Goal: Task Accomplishment & Management: Manage account settings

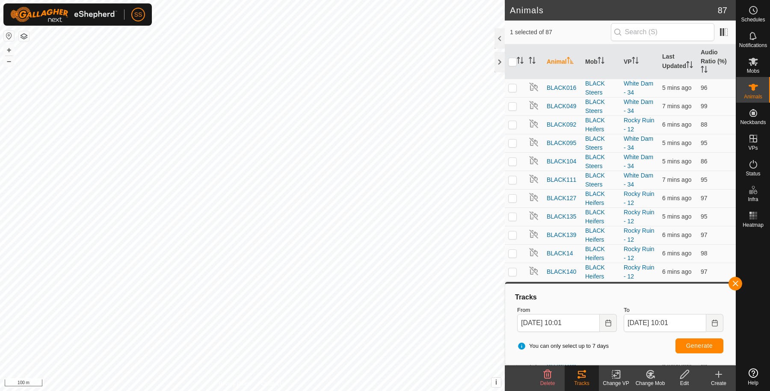
scroll to position [998, 0]
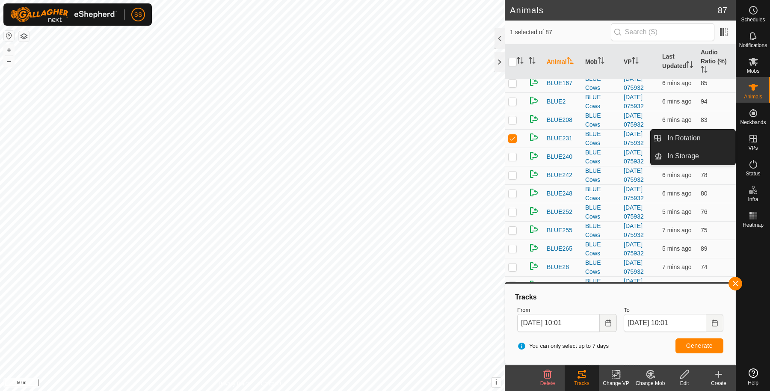
click at [754, 133] on icon at bounding box center [753, 138] width 10 height 10
click at [725, 137] on link "In Rotation" at bounding box center [698, 138] width 73 height 17
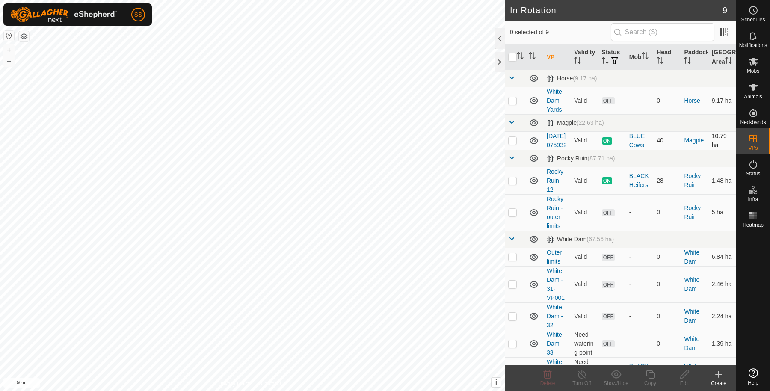
click at [516, 144] on p-checkbox at bounding box center [512, 140] width 9 height 7
checkbox input "true"
click at [645, 372] on icon at bounding box center [650, 374] width 11 height 10
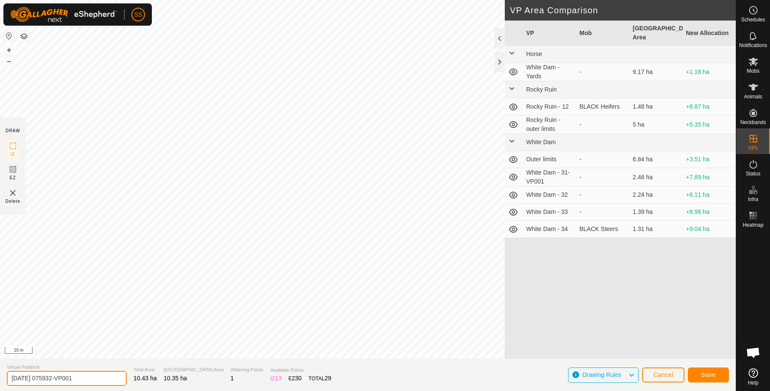
drag, startPoint x: 86, startPoint y: 381, endPoint x: 6, endPoint y: 381, distance: 80.0
click at [7, 381] on input "2025-09-08 075932-VP001" at bounding box center [67, 378] width 120 height 15
type input "Magpie - 1"
click at [717, 376] on button "Save" at bounding box center [708, 375] width 41 height 15
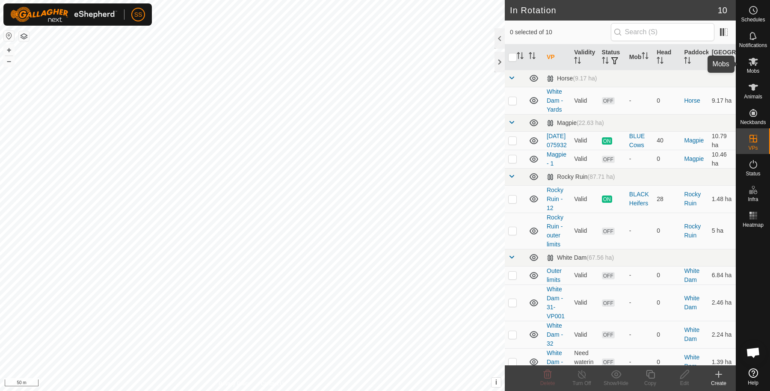
click at [761, 53] on div "Mobs" at bounding box center [753, 64] width 34 height 26
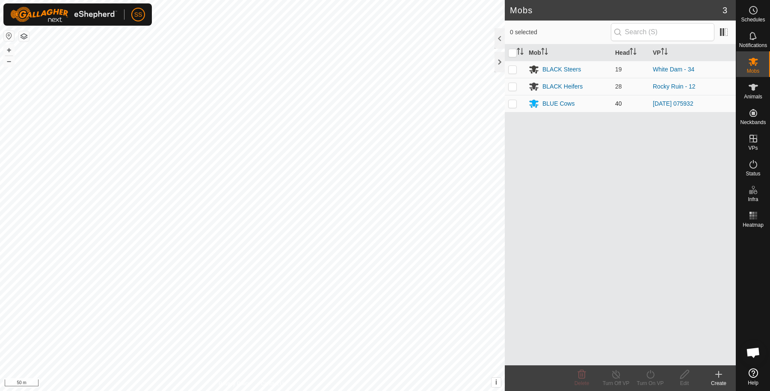
click at [516, 98] on td at bounding box center [515, 103] width 21 height 17
checkbox input "true"
click at [650, 384] on div "Turn On VP" at bounding box center [650, 384] width 34 height 8
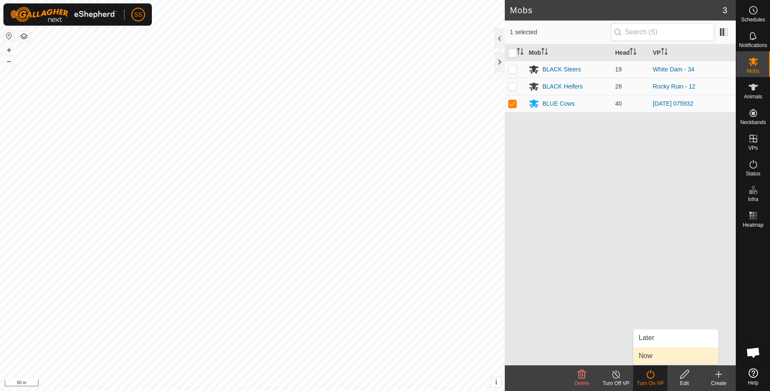
click at [657, 356] on link "Now" at bounding box center [676, 355] width 85 height 17
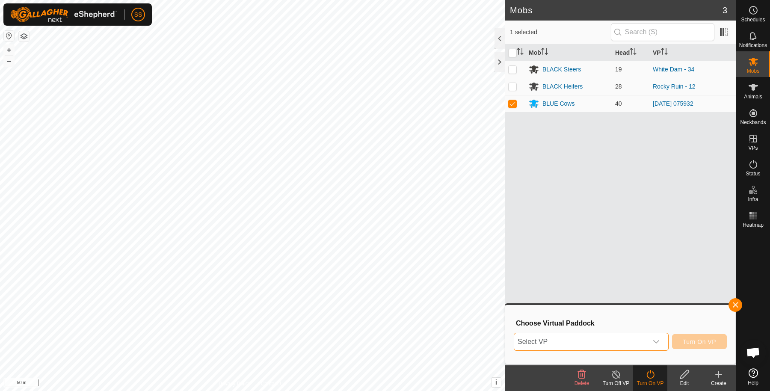
click at [607, 341] on span "Select VP" at bounding box center [580, 341] width 133 height 17
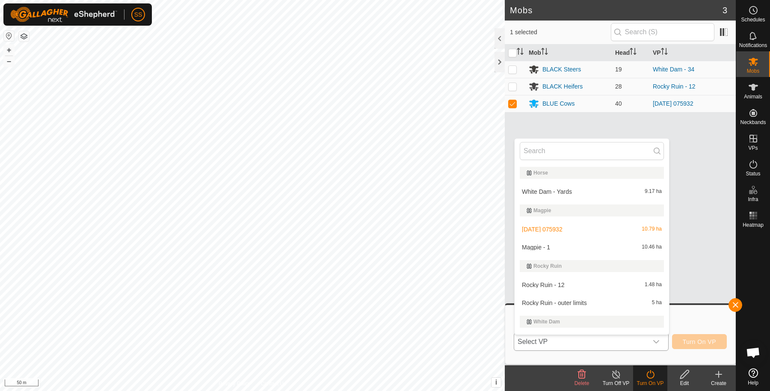
scroll to position [14, 0]
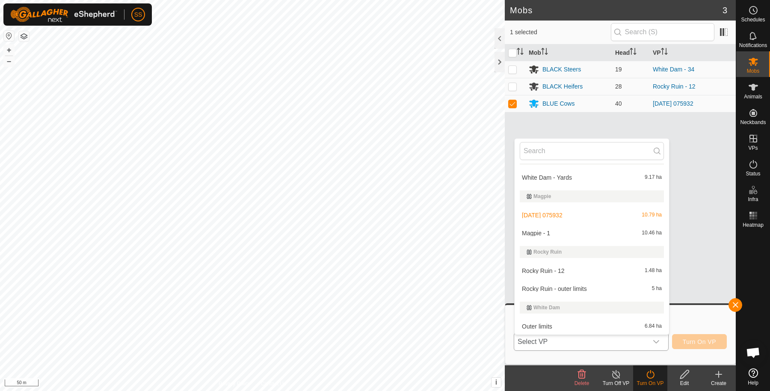
click at [562, 229] on li "Magpie - 1 10.46 ha" at bounding box center [592, 233] width 154 height 17
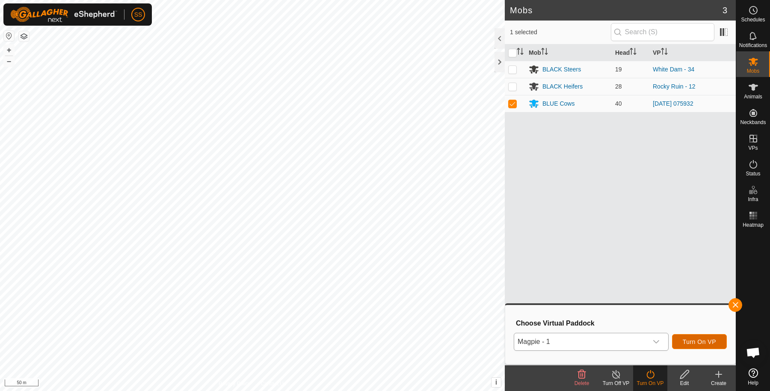
click at [710, 344] on span "Turn On VP" at bounding box center [699, 341] width 33 height 7
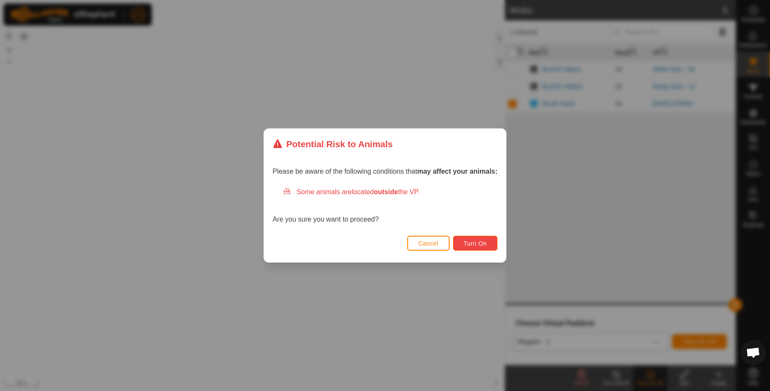
click at [463, 247] on button "Turn On" at bounding box center [475, 243] width 44 height 15
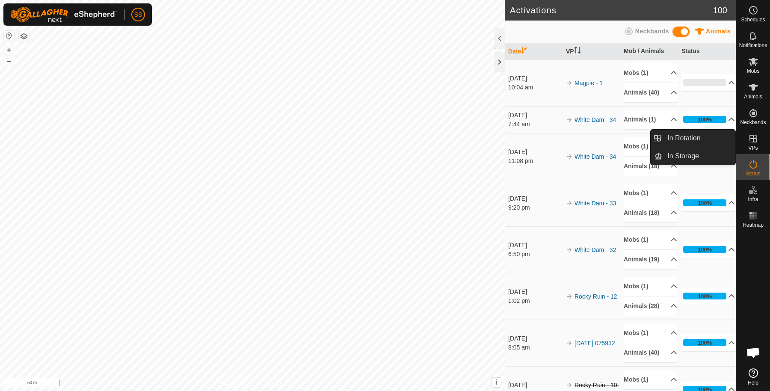
drag, startPoint x: 759, startPoint y: 153, endPoint x: 756, endPoint y: 141, distance: 11.9
click at [701, 135] on link "In Rotation" at bounding box center [698, 138] width 73 height 17
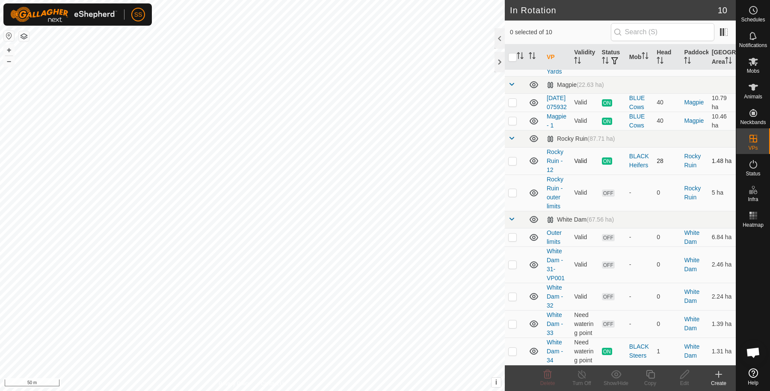
scroll to position [62, 0]
click at [510, 357] on td at bounding box center [515, 351] width 21 height 27
checkbox input "true"
click at [652, 376] on icon at bounding box center [650, 374] width 11 height 10
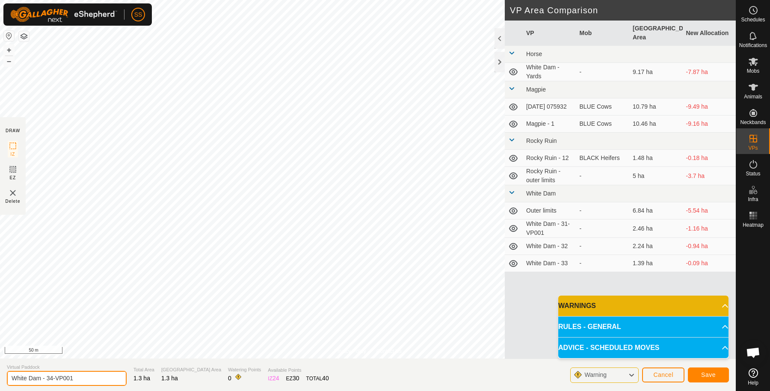
click at [113, 379] on input "White Dam - 34-VP001" at bounding box center [67, 378] width 120 height 15
type input "White Dam - 35"
click at [707, 369] on button "Save" at bounding box center [708, 375] width 41 height 15
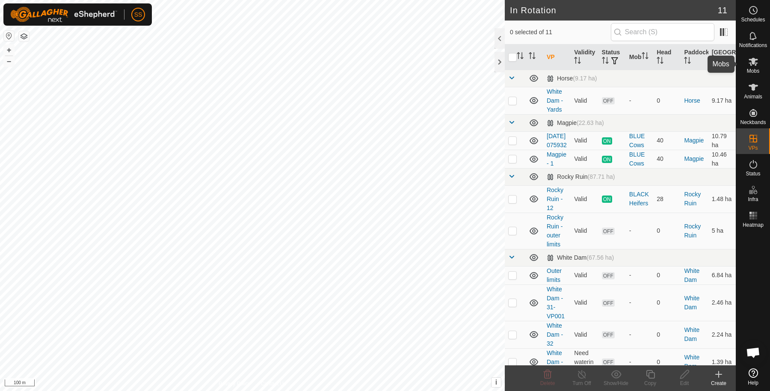
click at [751, 73] on span "Mobs" at bounding box center [753, 70] width 12 height 5
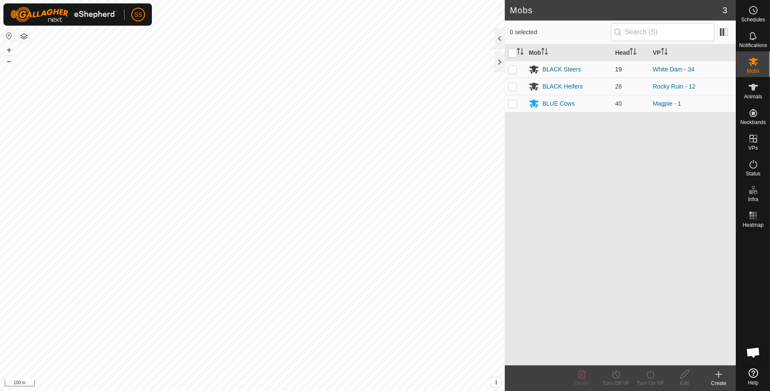
click at [516, 66] on p-checkbox at bounding box center [512, 69] width 9 height 7
checkbox input "true"
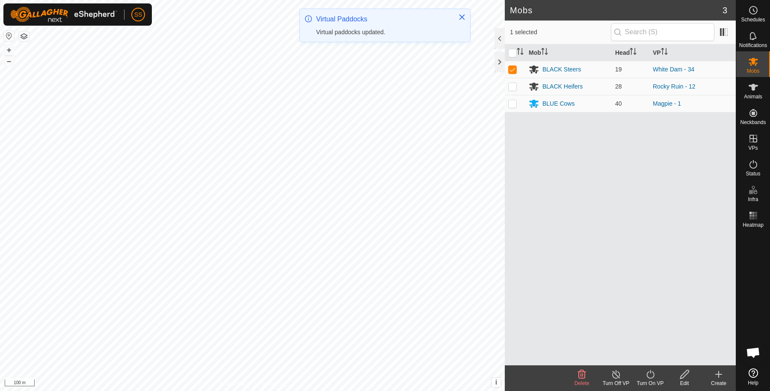
click at [646, 377] on icon at bounding box center [650, 374] width 11 height 10
click at [640, 356] on link "Now" at bounding box center [676, 355] width 85 height 17
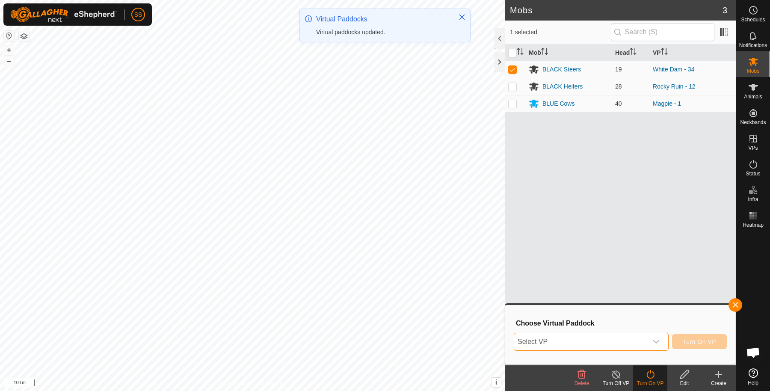
click at [605, 345] on span "Select VP" at bounding box center [580, 341] width 133 height 17
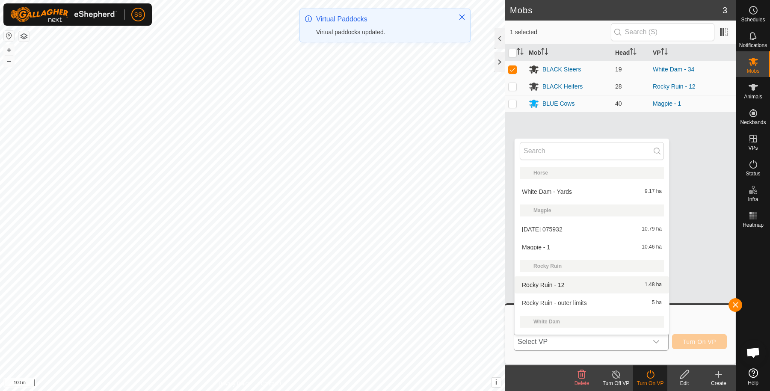
scroll to position [104, 0]
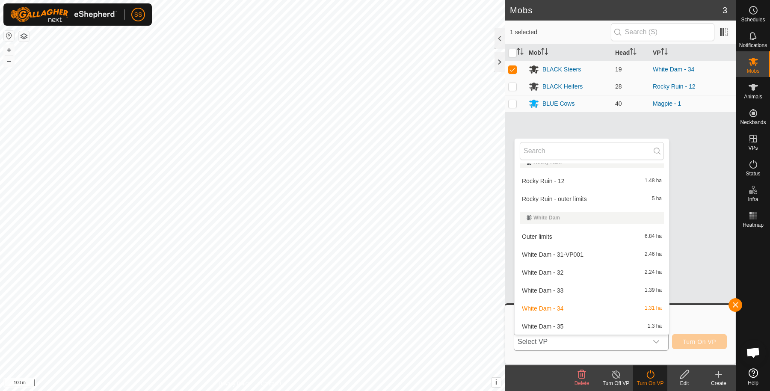
click at [583, 319] on li "White Dam - 35 1.3 ha" at bounding box center [592, 326] width 154 height 17
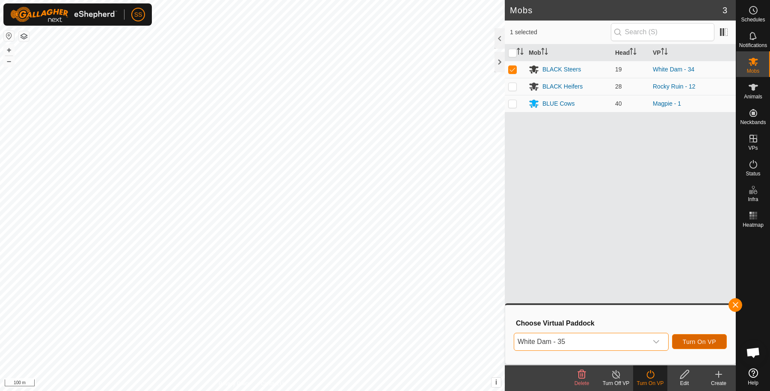
click at [686, 348] on button "Turn On VP" at bounding box center [699, 341] width 55 height 15
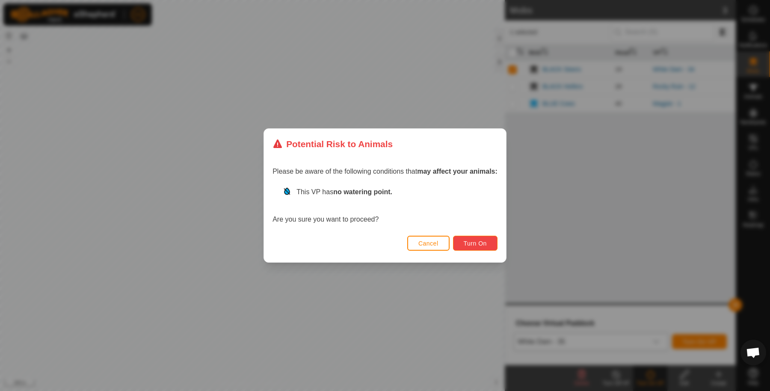
click at [486, 246] on span "Turn On" at bounding box center [475, 243] width 23 height 7
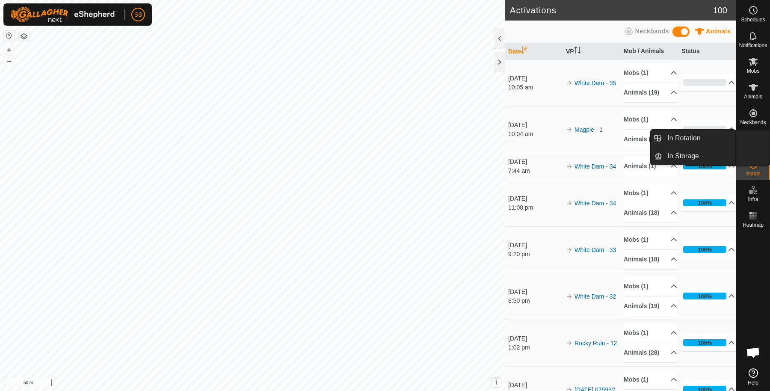
click at [745, 148] on link "In Storage" at bounding box center [733, 156] width 73 height 17
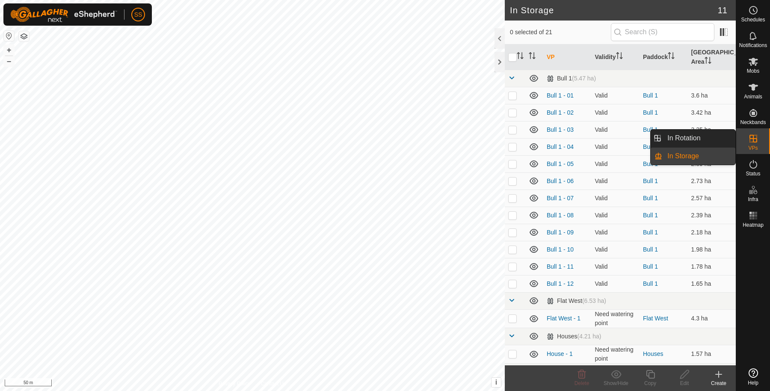
click at [720, 132] on link "In Rotation" at bounding box center [698, 138] width 73 height 17
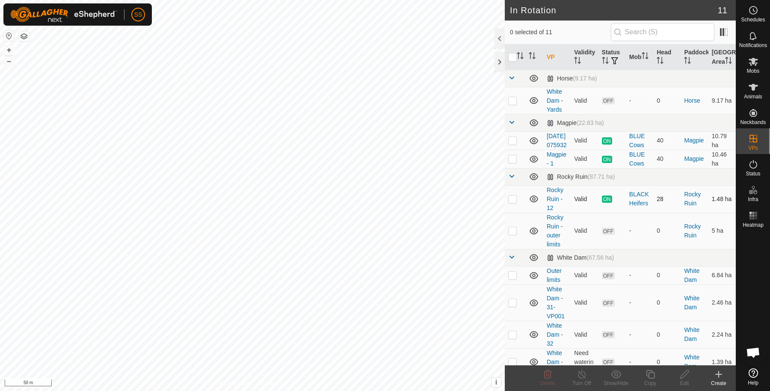
scroll to position [90, 0]
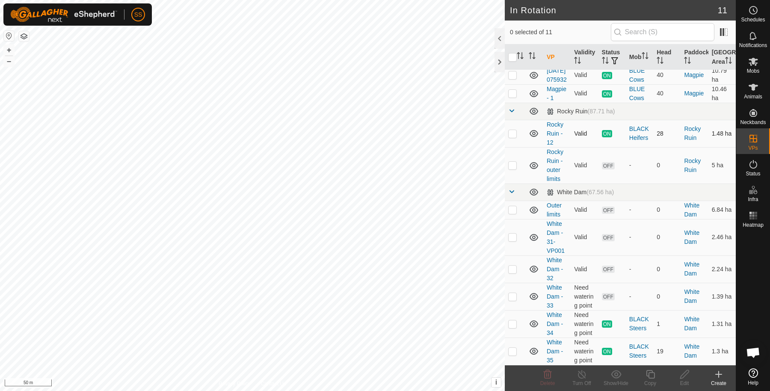
click at [514, 137] on p-tablecheckbox at bounding box center [512, 133] width 9 height 7
checkbox input "true"
click at [647, 371] on icon at bounding box center [650, 374] width 11 height 10
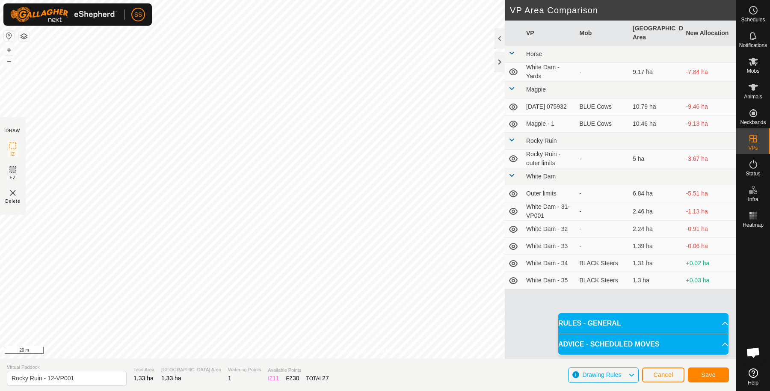
click at [87, 371] on span "Virtual Paddock" at bounding box center [67, 367] width 120 height 7
click at [89, 377] on input "Rocky Ruin - 12-VP001" at bounding box center [67, 378] width 120 height 15
type input "Rocky Ruin - 13"
click at [713, 374] on span "Save" at bounding box center [708, 374] width 15 height 7
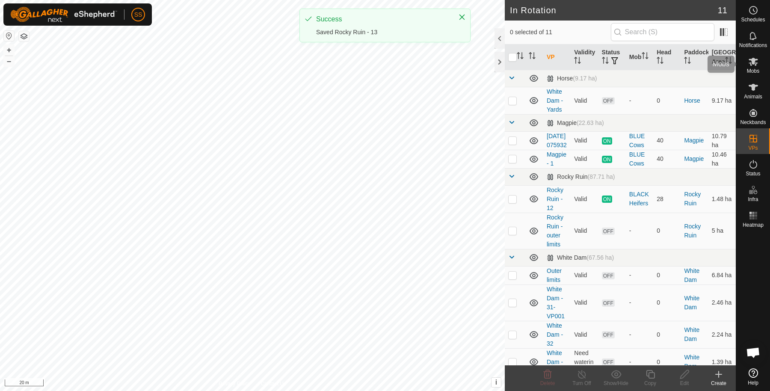
click at [748, 59] on icon at bounding box center [753, 61] width 10 height 10
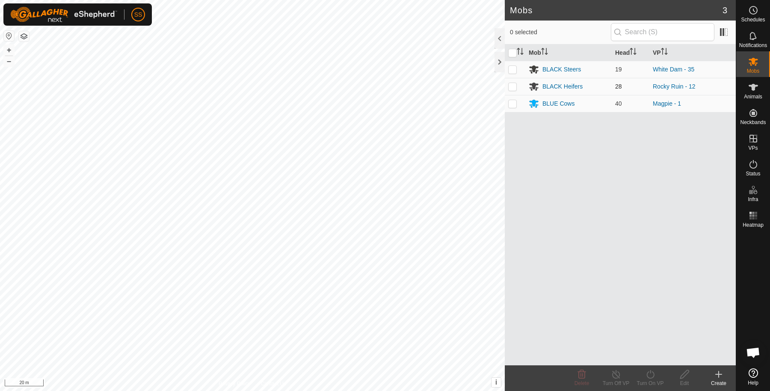
click at [513, 85] on p-checkbox at bounding box center [512, 86] width 9 height 7
checkbox input "true"
click at [654, 372] on icon at bounding box center [650, 374] width 11 height 10
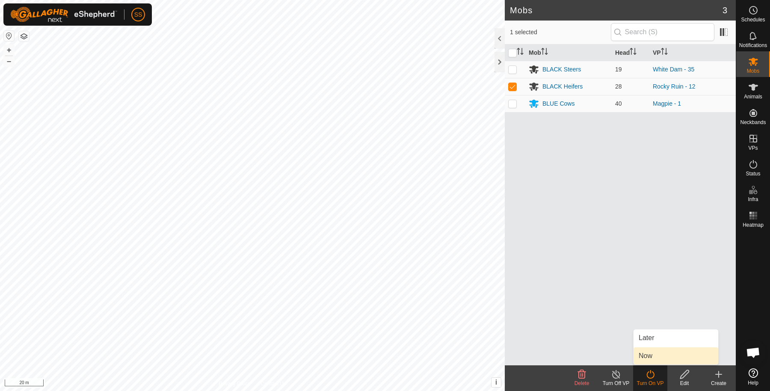
click at [649, 354] on link "Now" at bounding box center [676, 355] width 85 height 17
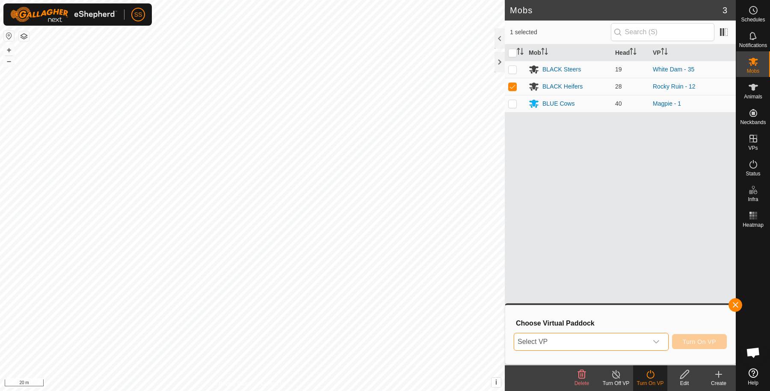
click at [632, 341] on span "Select VP" at bounding box center [580, 341] width 133 height 17
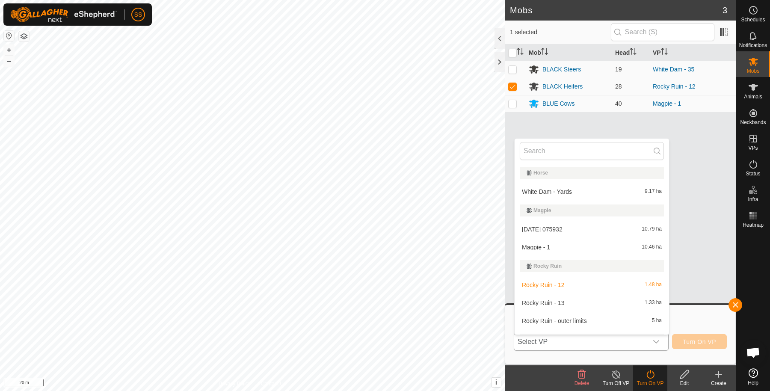
click at [584, 302] on li "Rocky Ruin - 13 1.33 ha" at bounding box center [592, 302] width 154 height 17
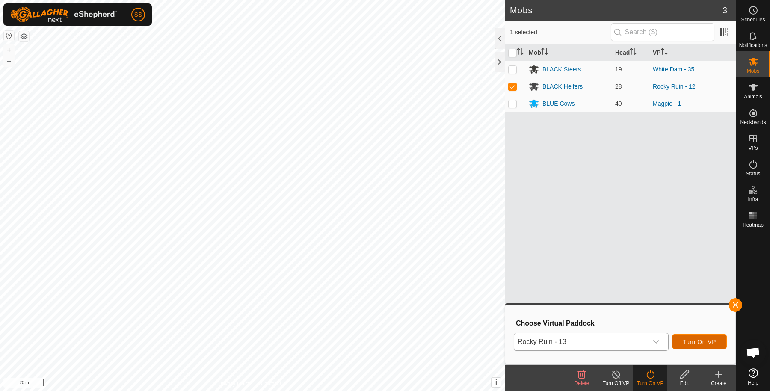
click at [708, 342] on span "Turn On VP" at bounding box center [699, 341] width 33 height 7
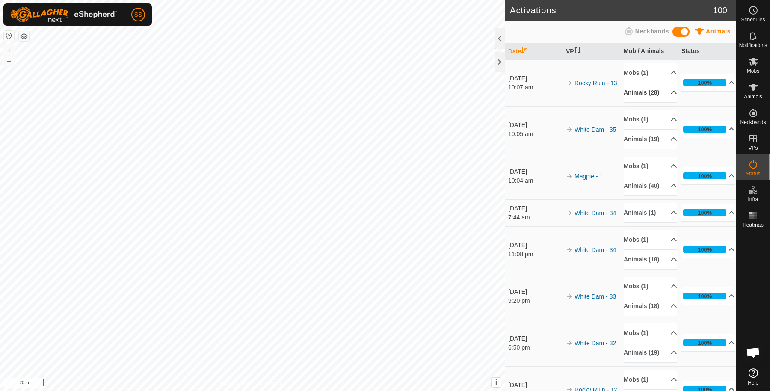
click at [655, 101] on p-accordion-header "Animals (28)" at bounding box center [650, 92] width 53 height 19
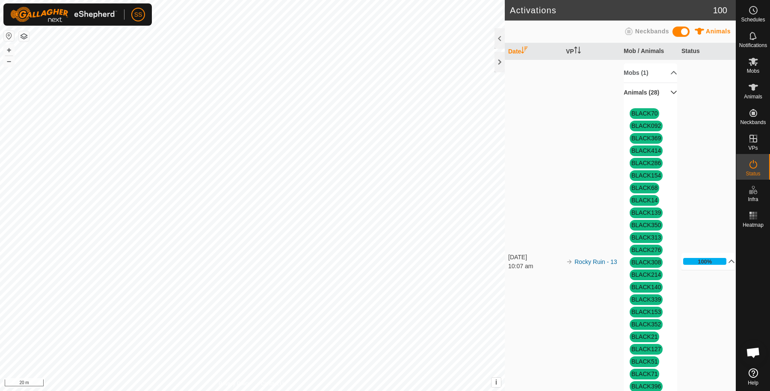
click at [655, 101] on p-accordion-header "Animals (28)" at bounding box center [650, 92] width 53 height 19
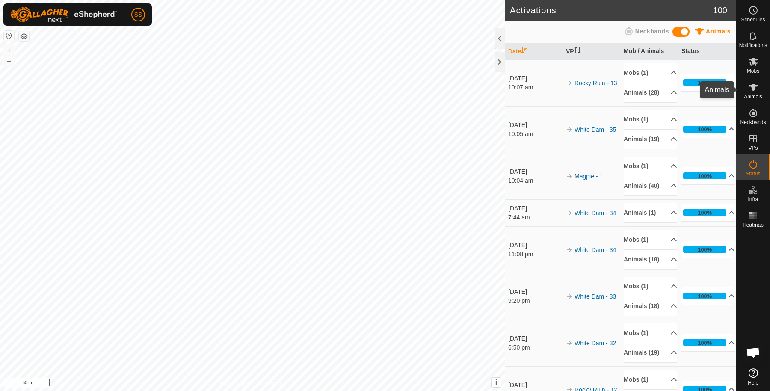
click at [752, 84] on icon at bounding box center [753, 87] width 9 height 7
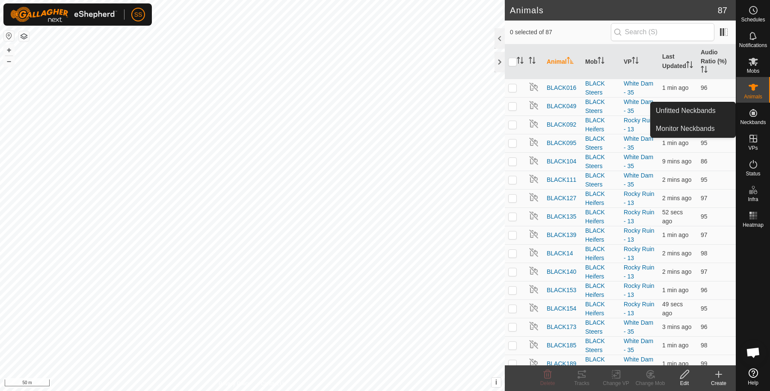
click at [755, 108] on icon at bounding box center [753, 113] width 10 height 10
click at [700, 102] on div "Unfitted Neckbands Monitor Neckbands" at bounding box center [693, 120] width 86 height 36
click at [700, 106] on link "Unfitted Neckbands" at bounding box center [693, 110] width 85 height 17
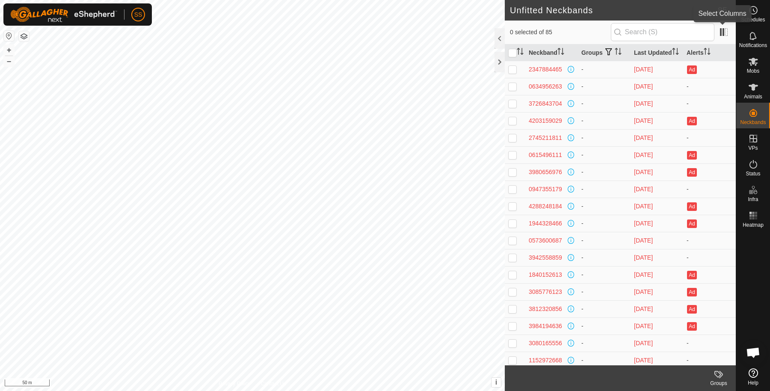
click at [719, 39] on app-column-selector at bounding box center [723, 32] width 16 height 17
click at [725, 33] on span at bounding box center [724, 32] width 14 height 14
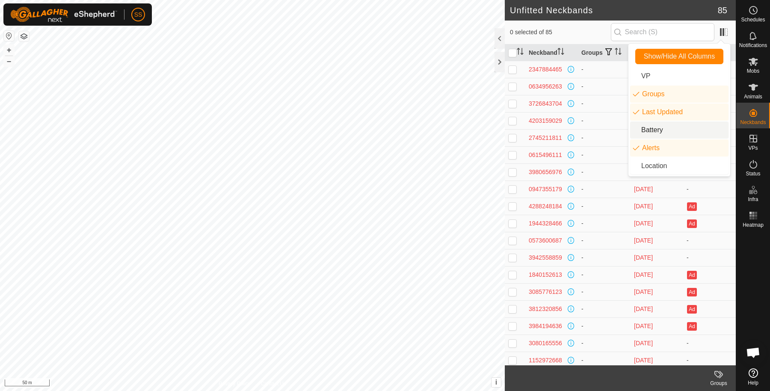
click at [694, 132] on li "Battery" at bounding box center [679, 130] width 98 height 17
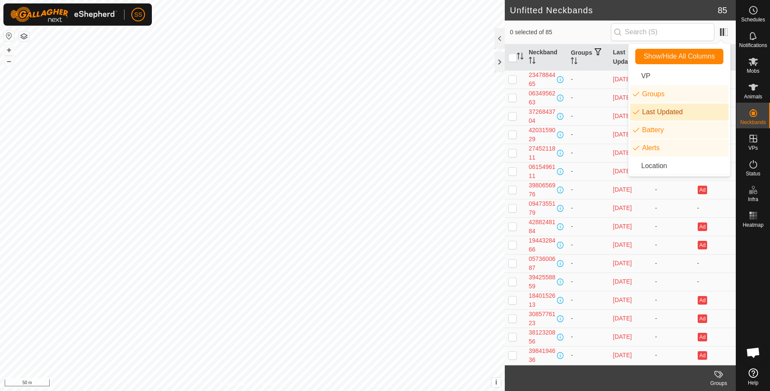
click at [571, 34] on span "0 selected of 85" at bounding box center [560, 32] width 101 height 9
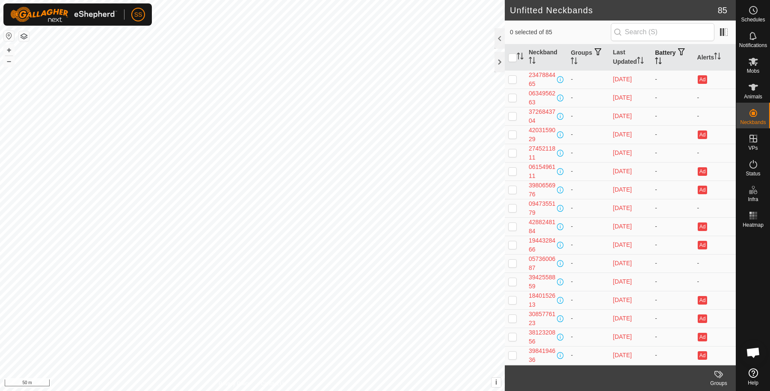
click at [670, 53] on th "Battery" at bounding box center [673, 57] width 42 height 26
click at [664, 55] on th "Battery" at bounding box center [673, 57] width 42 height 26
click at [662, 57] on icon "Activate to sort" at bounding box center [658, 60] width 7 height 7
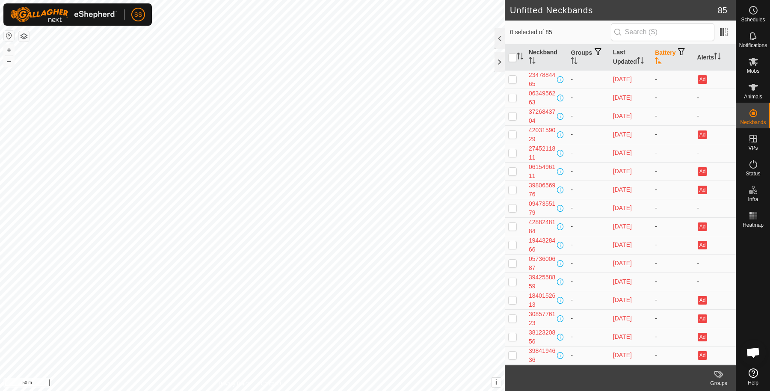
click at [662, 57] on icon "Activate to sort" at bounding box center [658, 60] width 7 height 7
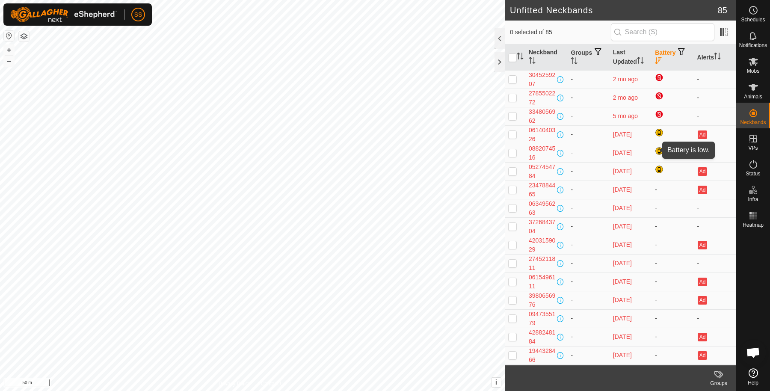
click at [655, 149] on div at bounding box center [660, 152] width 10 height 10
click at [655, 168] on div at bounding box center [660, 170] width 10 height 10
click at [521, 172] on td at bounding box center [515, 171] width 21 height 18
checkbox input "true"
click at [511, 153] on p-checkbox at bounding box center [512, 152] width 9 height 7
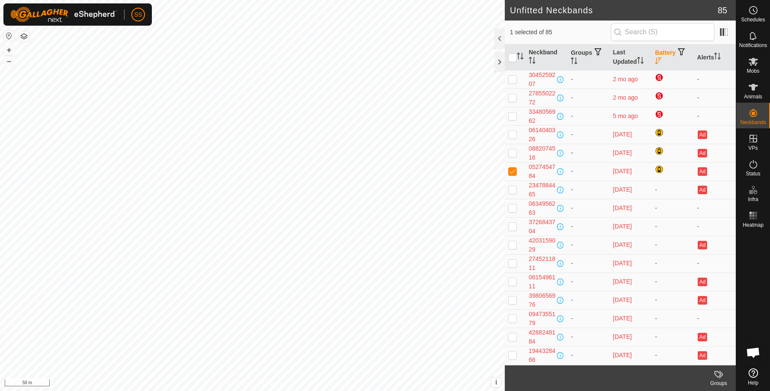
checkbox input "true"
click at [513, 135] on p-checkbox at bounding box center [512, 134] width 9 height 7
click at [19, 38] on button "button" at bounding box center [24, 36] width 10 height 10
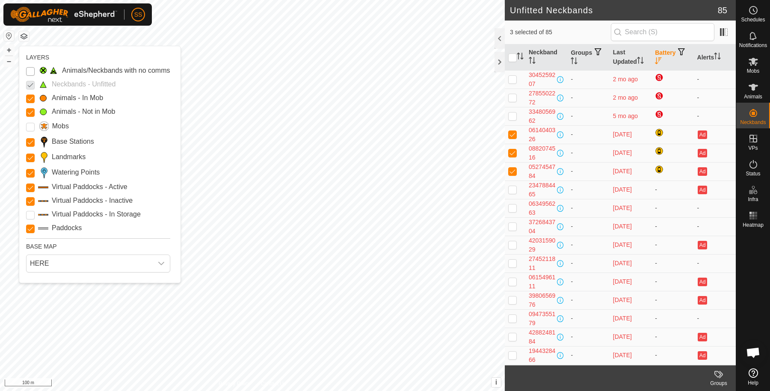
click at [30, 69] on Issue "Animals/Neckbands with no comms" at bounding box center [30, 71] width 9 height 9
click at [30, 86] on p-checkbox at bounding box center [30, 84] width 9 height 10
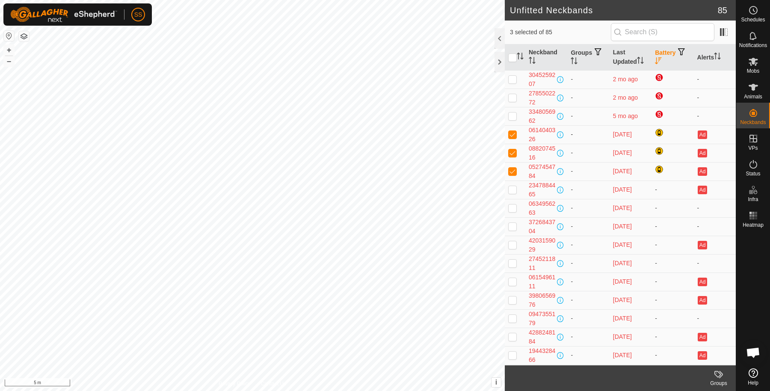
click at [507, 133] on td at bounding box center [515, 134] width 21 height 18
click at [514, 136] on p-tablecheckbox at bounding box center [512, 134] width 9 height 7
checkbox input "false"
click at [514, 157] on td at bounding box center [515, 153] width 21 height 18
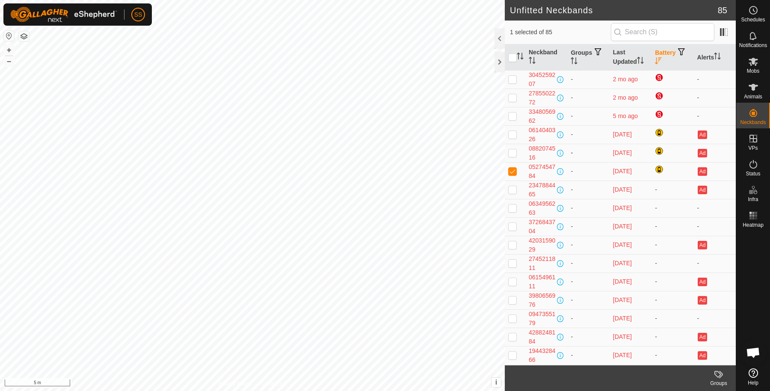
click at [513, 157] on td at bounding box center [515, 153] width 21 height 18
checkbox input "true"
click at [512, 174] on td at bounding box center [515, 171] width 21 height 18
checkbox input "false"
click at [513, 131] on p-checkbox at bounding box center [512, 134] width 9 height 7
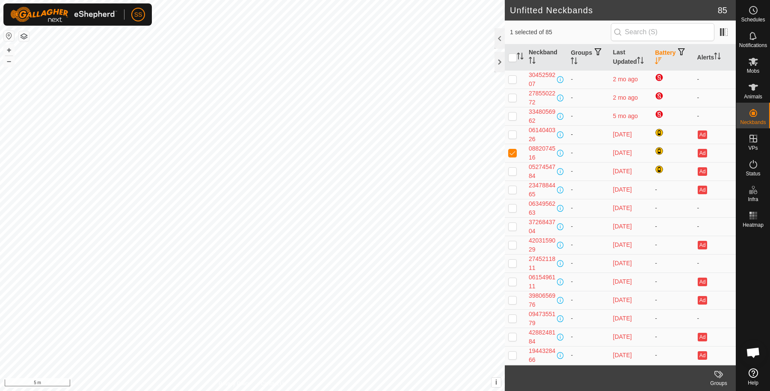
checkbox input "true"
click at [513, 168] on p-checkbox at bounding box center [512, 171] width 9 height 7
checkbox input "true"
click at [514, 136] on p-checkbox at bounding box center [512, 134] width 9 height 7
checkbox input "false"
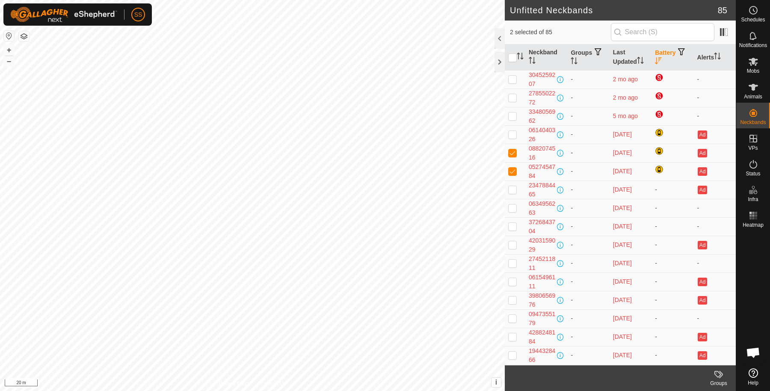
click at [515, 151] on p-checkbox at bounding box center [512, 152] width 9 height 7
checkbox input "false"
click at [512, 169] on p-checkbox at bounding box center [512, 171] width 9 height 7
checkbox input "false"
click at [512, 118] on p-checkbox at bounding box center [512, 116] width 9 height 7
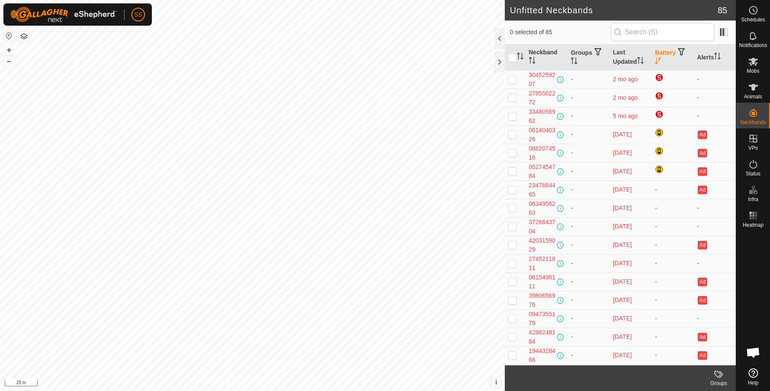
checkbox input "true"
click at [511, 97] on p-checkbox at bounding box center [512, 97] width 9 height 7
checkbox input "true"
click at [514, 81] on p-checkbox at bounding box center [512, 79] width 9 height 7
click at [514, 82] on td at bounding box center [515, 79] width 21 height 18
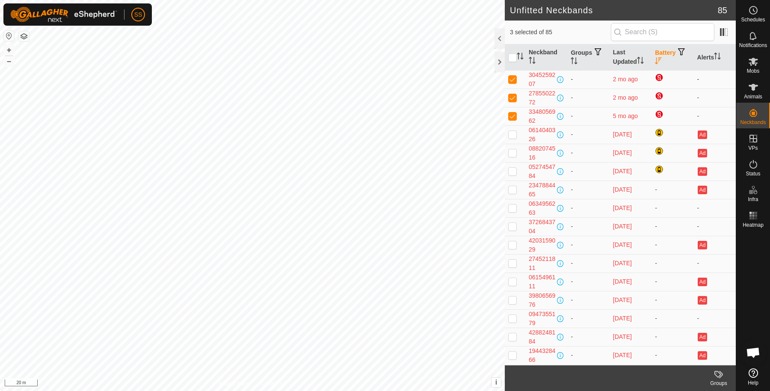
checkbox input "false"
click at [510, 98] on p-checkbox at bounding box center [512, 97] width 9 height 7
checkbox input "false"
click at [512, 113] on p-checkbox at bounding box center [512, 116] width 9 height 7
checkbox input "false"
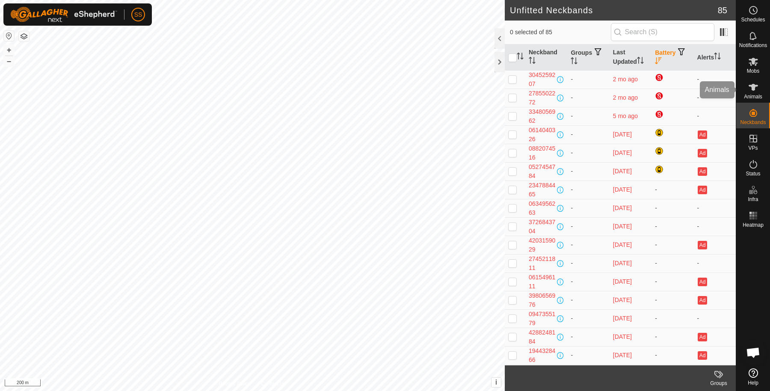
click at [754, 92] on es-animals-svg-icon at bounding box center [753, 87] width 15 height 14
